Goal: Check status: Check status

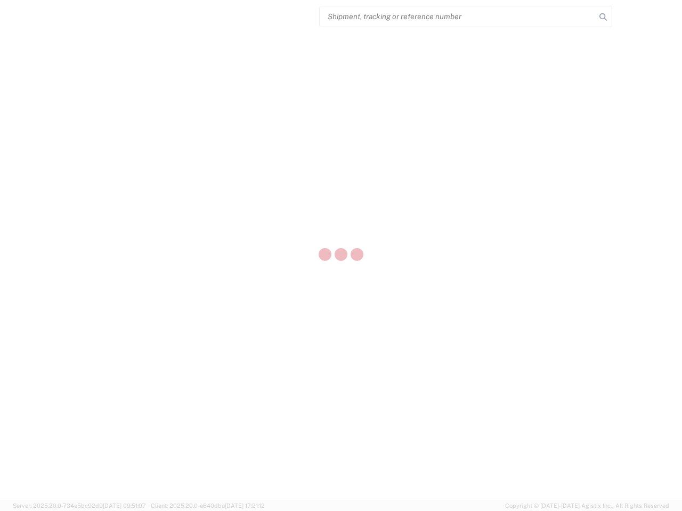
select select "US"
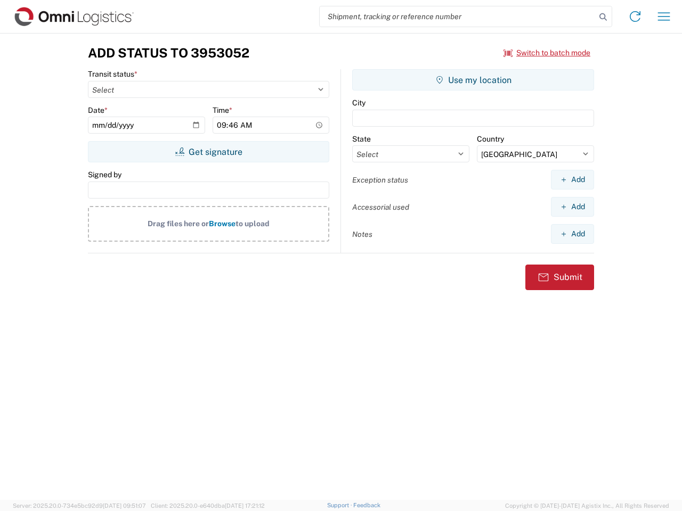
click at [458, 17] on input "search" at bounding box center [458, 16] width 276 height 20
click at [603, 17] on icon at bounding box center [602, 17] width 15 height 15
click at [635, 17] on icon at bounding box center [634, 16] width 17 height 17
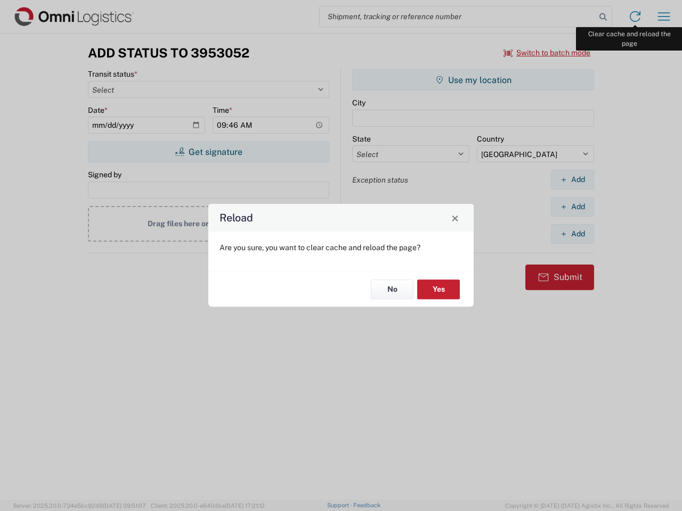
click at [664, 17] on div "Reload Are you sure, you want to clear cache and reload the page? No Yes" at bounding box center [341, 255] width 682 height 511
click at [547, 53] on div "Reload Are you sure, you want to clear cache and reload the page? No Yes" at bounding box center [341, 255] width 682 height 511
click at [208, 152] on div "Reload Are you sure, you want to clear cache and reload the page? No Yes" at bounding box center [341, 255] width 682 height 511
click at [473, 80] on div "Reload Are you sure, you want to clear cache and reload the page? No Yes" at bounding box center [341, 255] width 682 height 511
click at [572, 180] on div "Reload Are you sure, you want to clear cache and reload the page? No Yes" at bounding box center [341, 255] width 682 height 511
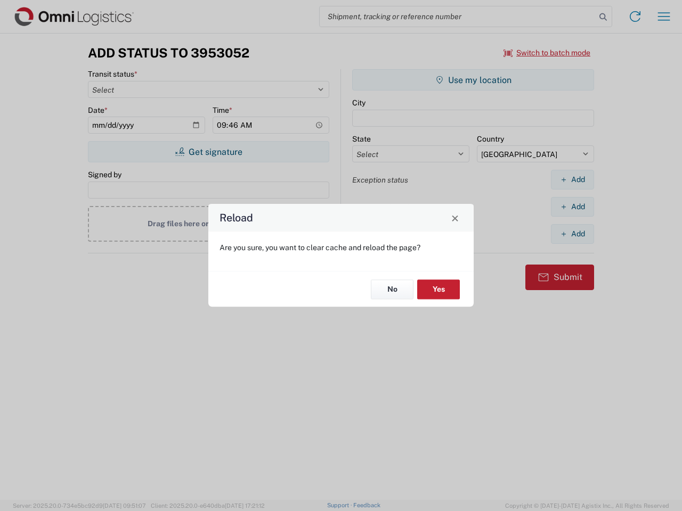
click at [572, 207] on div "Reload Are you sure, you want to clear cache and reload the page? No Yes" at bounding box center [341, 255] width 682 height 511
click at [572, 234] on div "Reload Are you sure, you want to clear cache and reload the page? No Yes" at bounding box center [341, 255] width 682 height 511
